Goal: Task Accomplishment & Management: Complete application form

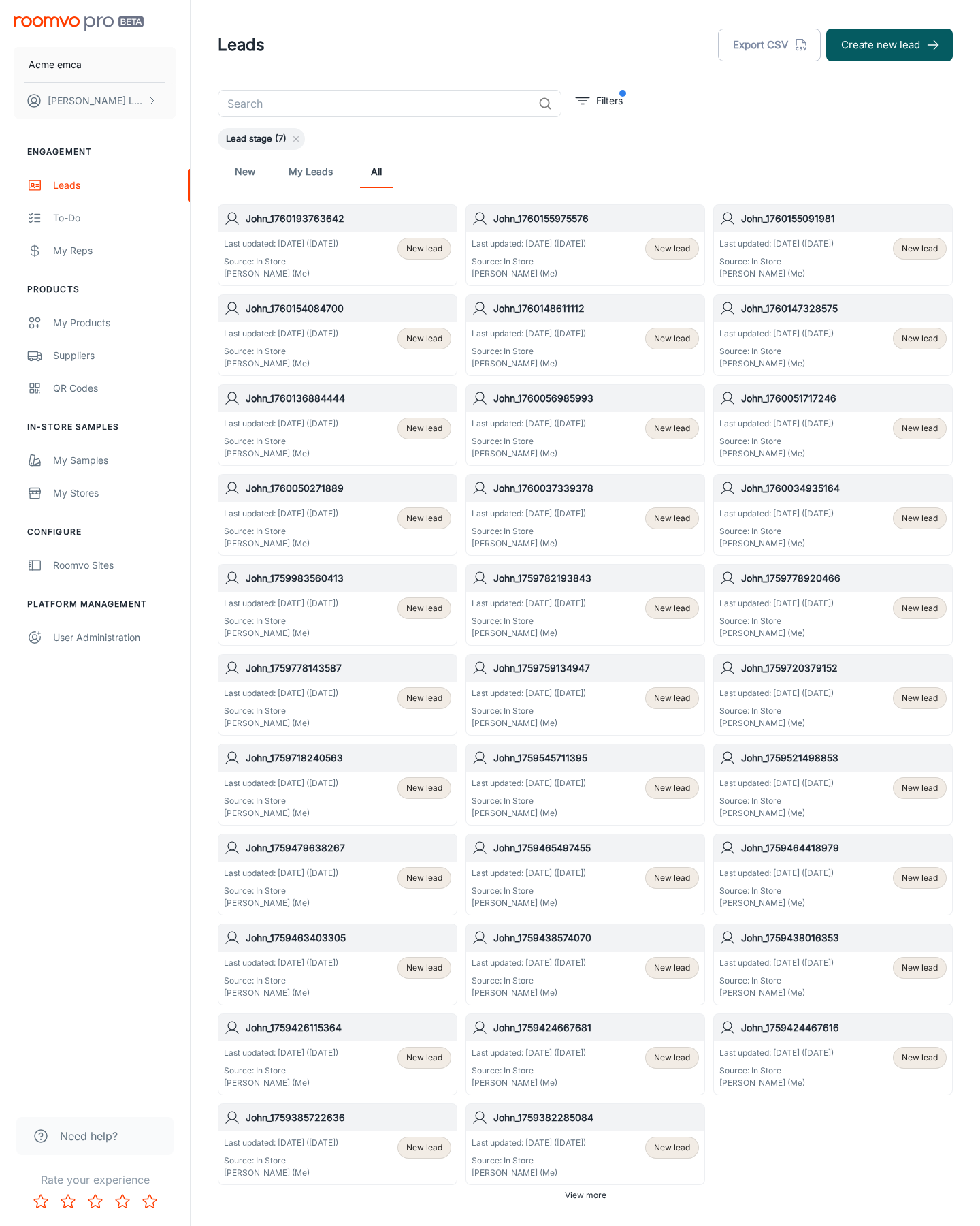
click at [890, 45] on button "Create new lead" at bounding box center [890, 45] width 127 height 33
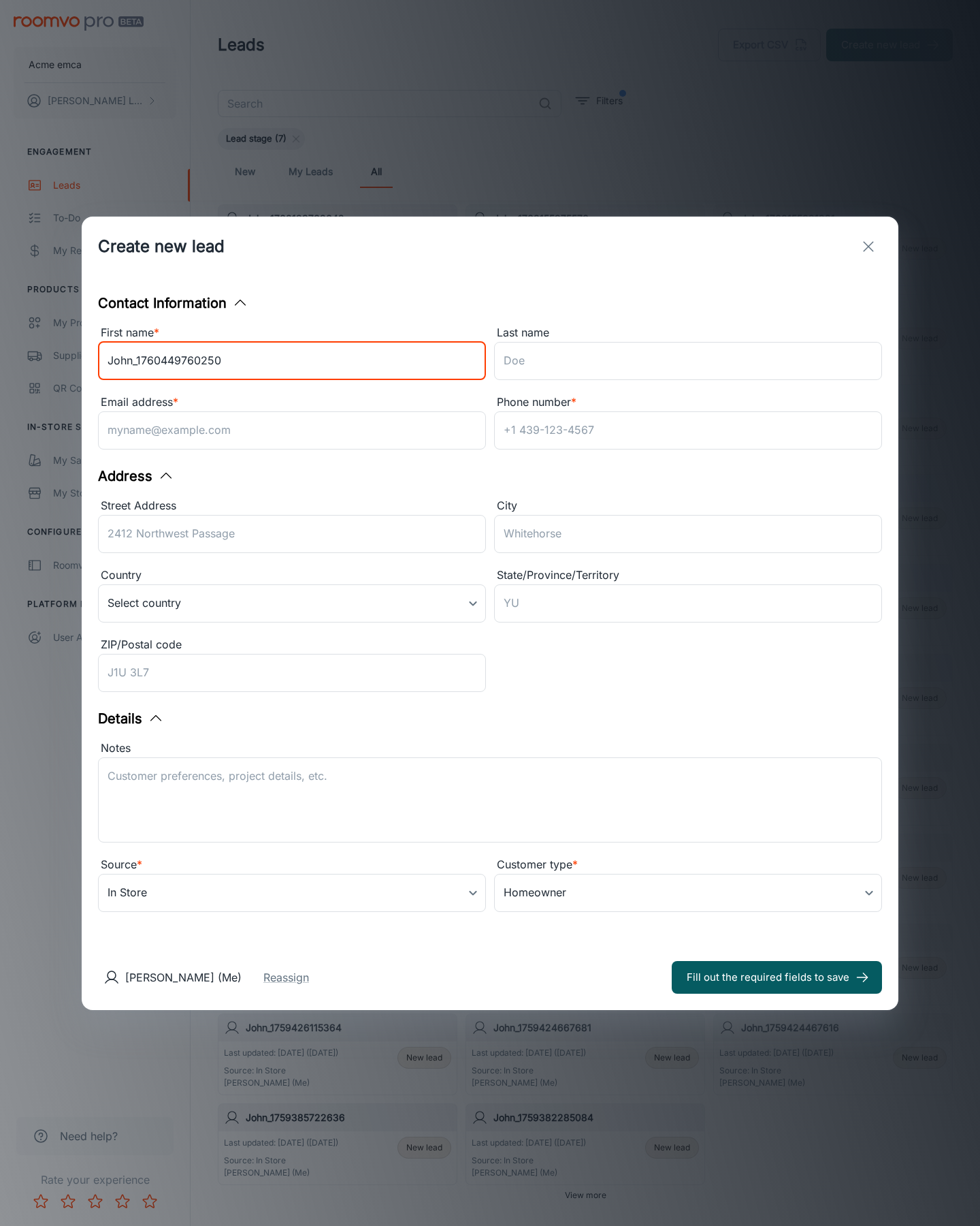
type input "John_1760449760250"
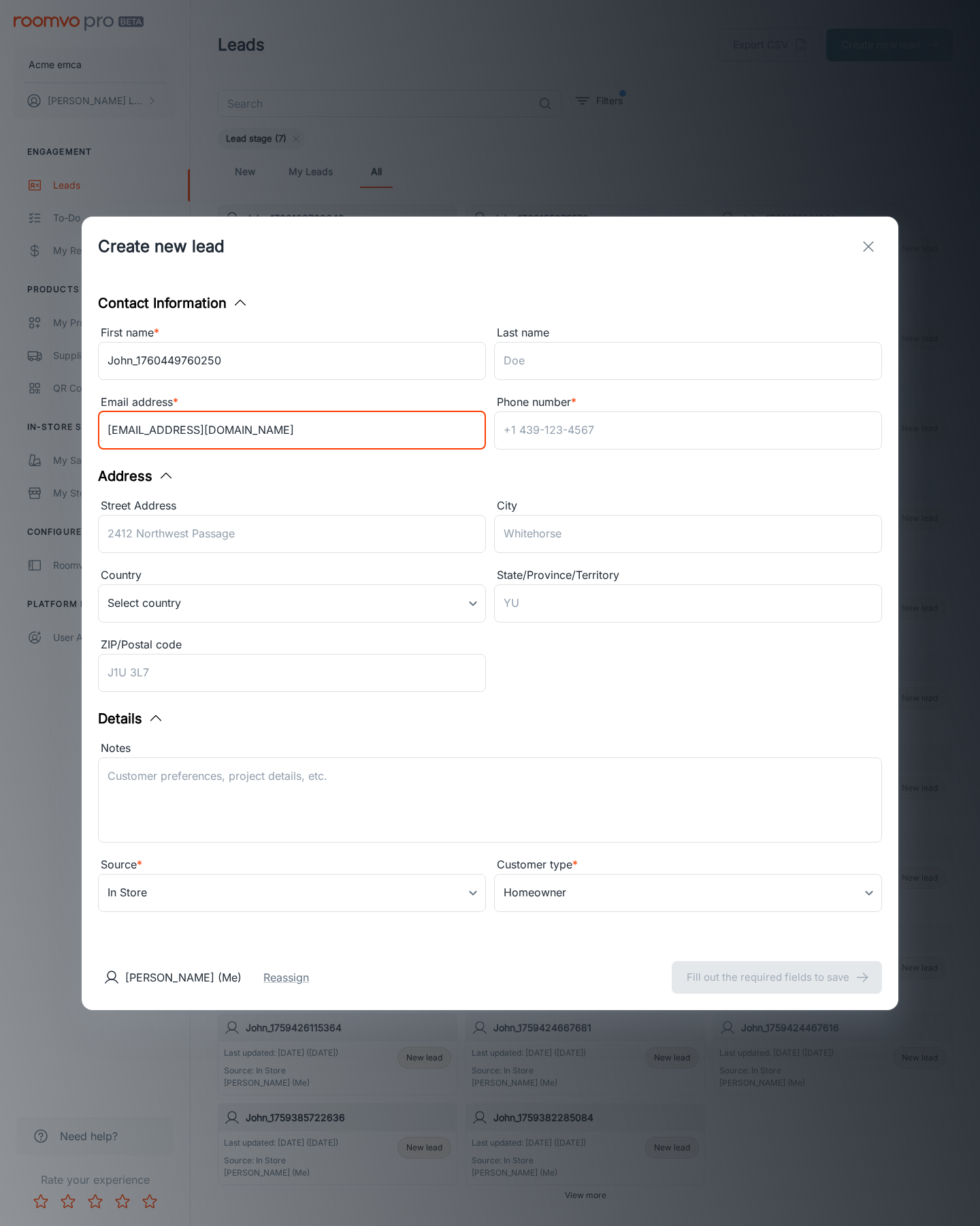
type input "[EMAIL_ADDRESS][DOMAIN_NAME]"
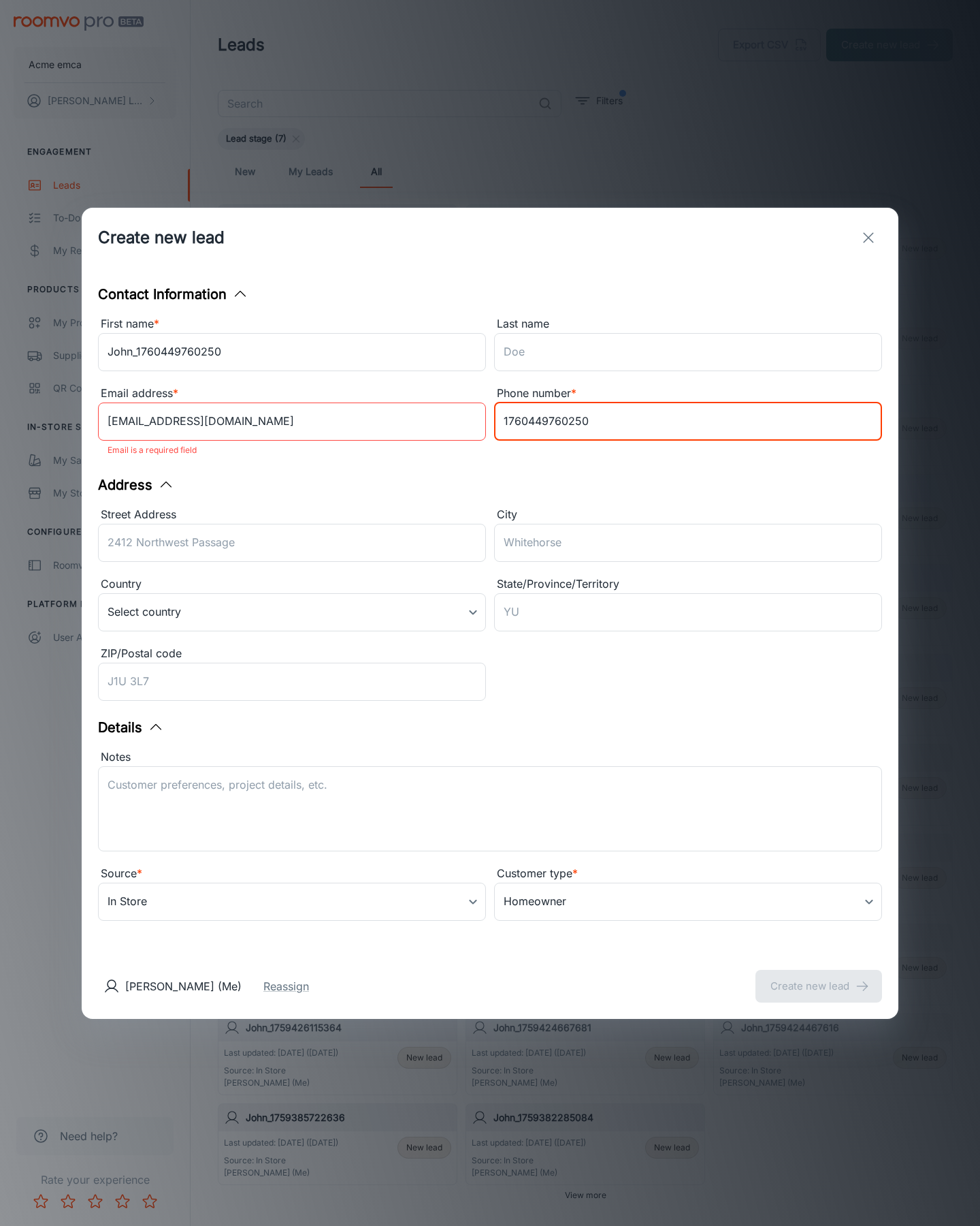
type input "1760449760250"
click at [819, 977] on button "Create new lead" at bounding box center [819, 987] width 127 height 33
